Goal: Information Seeking & Learning: Check status

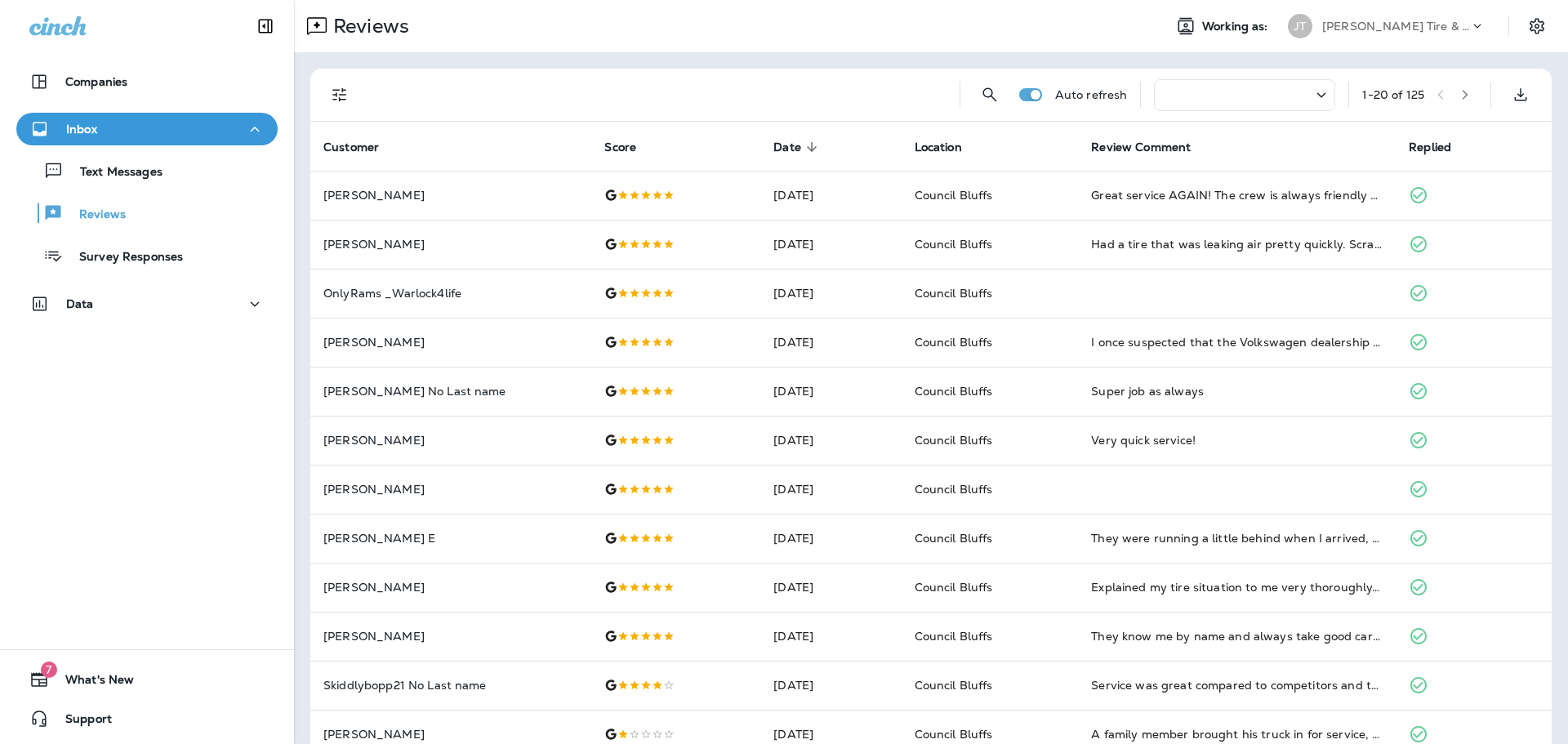
click at [148, 540] on div "Companies Inbox Text Messages Reviews Survey Responses Data 7 What's New Support" at bounding box center [147, 372] width 294 height 744
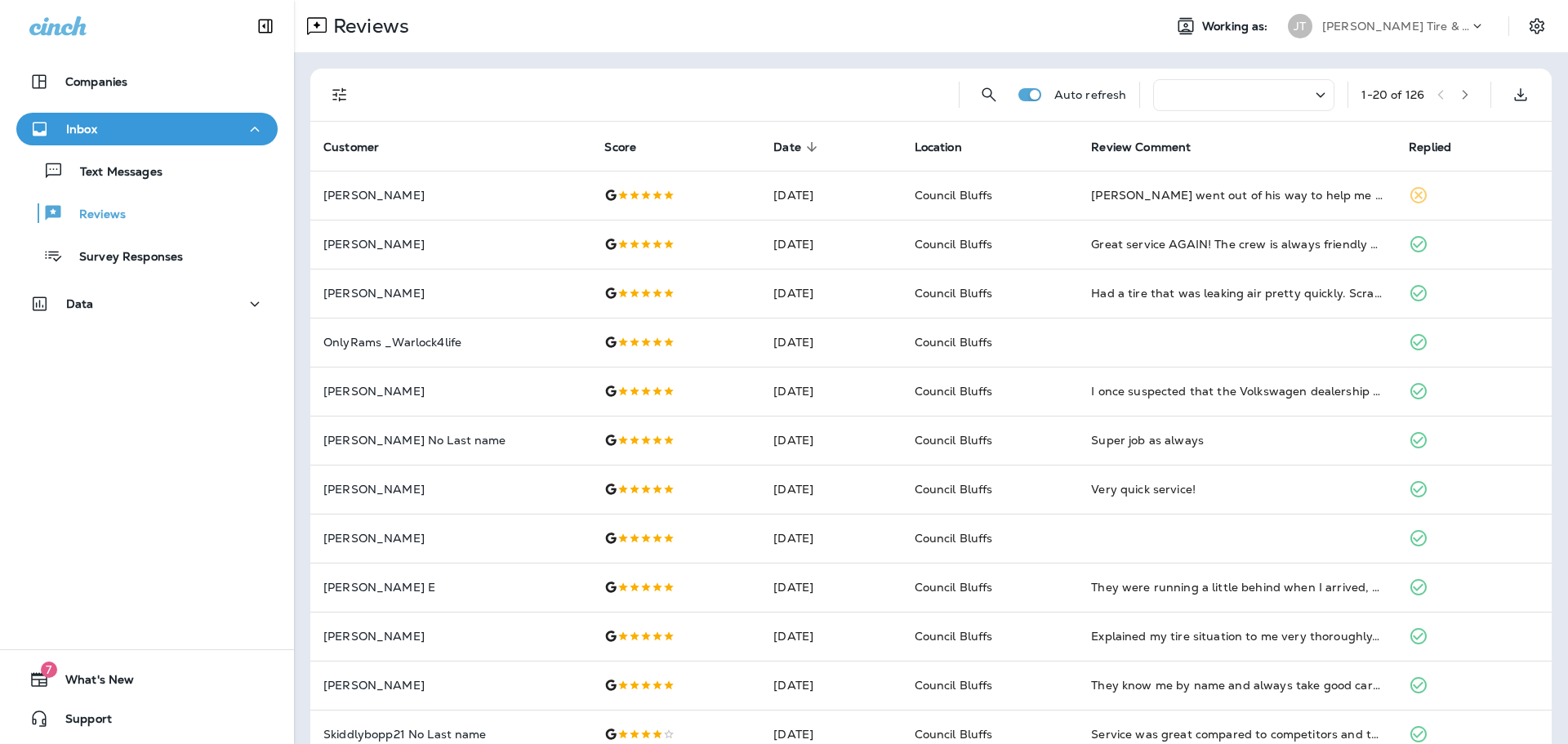
click at [132, 534] on div "Companies Inbox Text Messages Reviews Survey Responses Data 7 What's New Support" at bounding box center [147, 372] width 294 height 744
